Goal: Find specific page/section: Find specific page/section

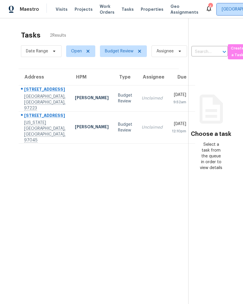
click at [222, 9] on span "Portland" at bounding box center [242, 9] width 40 height 6
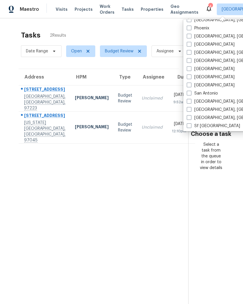
scroll to position [352, 0]
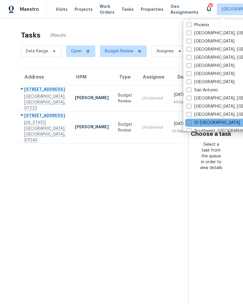
click at [206, 122] on label "Sf Bay Area" at bounding box center [213, 123] width 53 height 6
click at [190, 122] on input "Sf Bay Area" at bounding box center [189, 122] width 4 height 4
checkbox input "true"
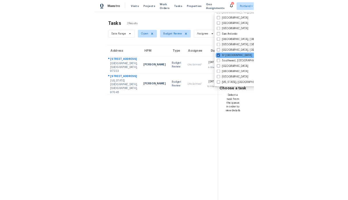
scroll to position [390, 0]
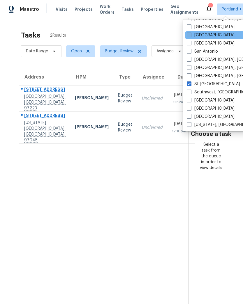
click at [201, 37] on label "Sacramento" at bounding box center [211, 35] width 48 height 6
click at [190, 36] on input "Sacramento" at bounding box center [189, 34] width 4 height 4
checkbox input "true"
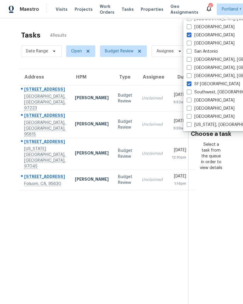
click at [142, 253] on section "Tasks 4 Results Date Range Open Budget Review Assignee ​ Create a Task Address …" at bounding box center [98, 175] width 179 height 295
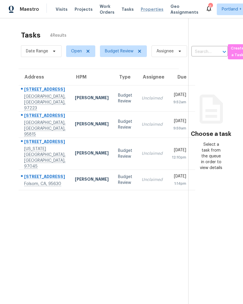
click at [144, 9] on span "Properties" at bounding box center [152, 9] width 23 height 6
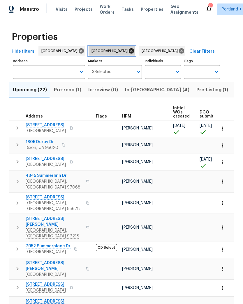
click at [128, 50] on icon at bounding box center [131, 51] width 6 height 6
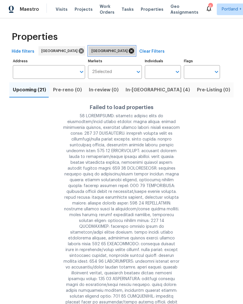
click at [129, 52] on icon at bounding box center [131, 50] width 5 height 5
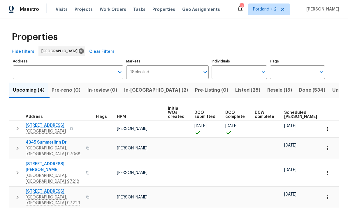
click at [243, 93] on span "Resale (15)" at bounding box center [279, 90] width 25 height 8
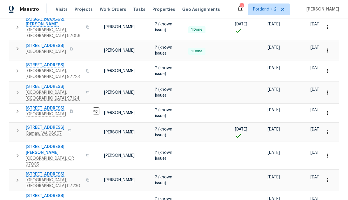
scroll to position [233, 0]
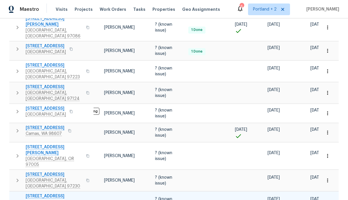
click at [243, 199] on icon "button" at bounding box center [327, 202] width 6 height 6
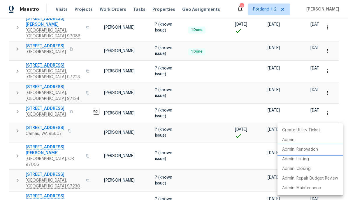
click at [243, 153] on li "Admin: Renovation" at bounding box center [309, 149] width 65 height 10
click at [225, 161] on div at bounding box center [174, 100] width 348 height 200
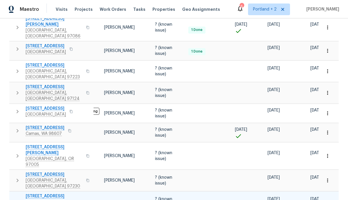
click at [35, 193] on span "225 SE Hacienda Ct" at bounding box center [54, 196] width 57 height 6
click at [243, 199] on icon "button" at bounding box center [327, 202] width 6 height 6
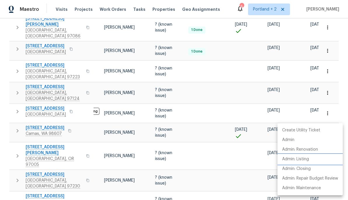
click at [243, 158] on li "Admin: Listing" at bounding box center [309, 159] width 65 height 10
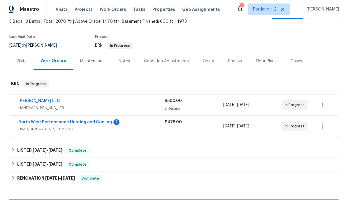
scroll to position [38, 0]
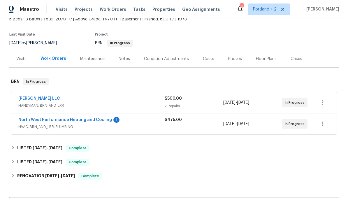
click at [211, 123] on div "$475.00" at bounding box center [194, 124] width 59 height 14
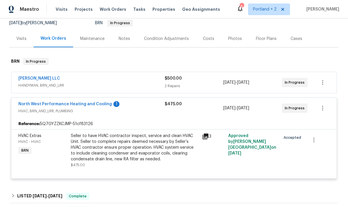
scroll to position [48, 0]
